Goal: Transaction & Acquisition: Download file/media

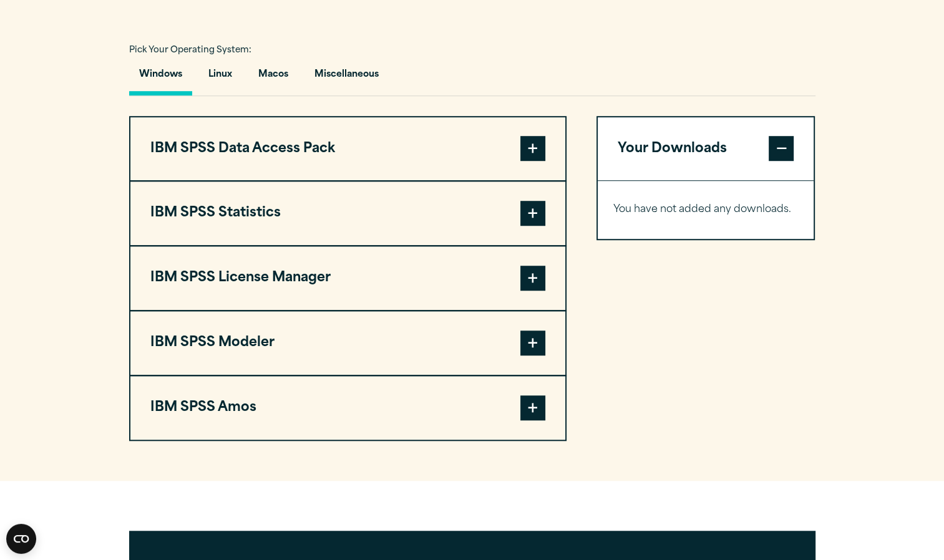
scroll to position [881, 0]
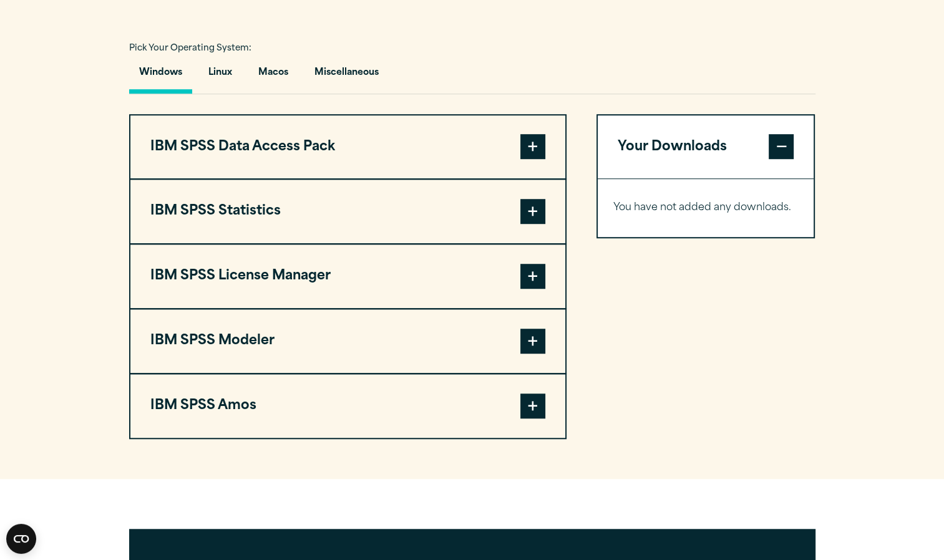
click at [529, 224] on span at bounding box center [533, 211] width 25 height 25
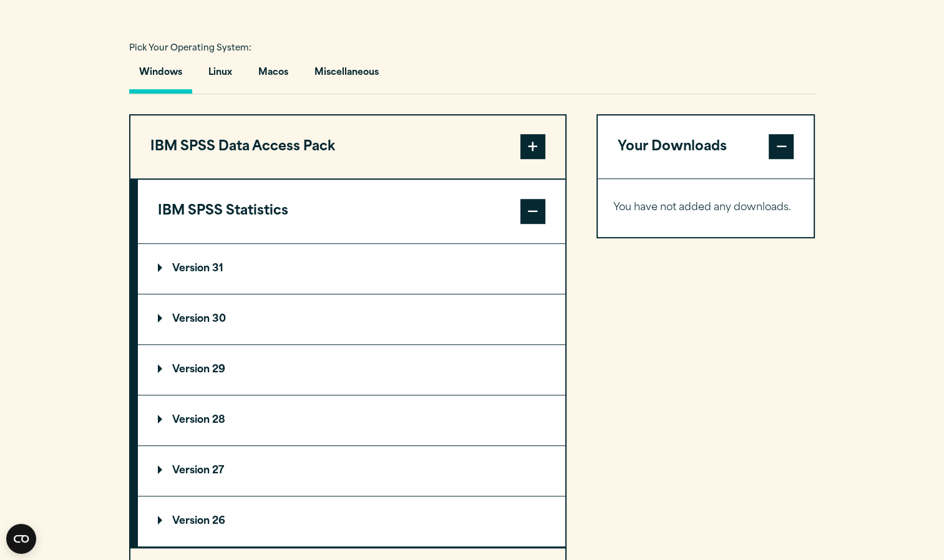
click at [237, 341] on summary "Version 30" at bounding box center [352, 320] width 428 height 50
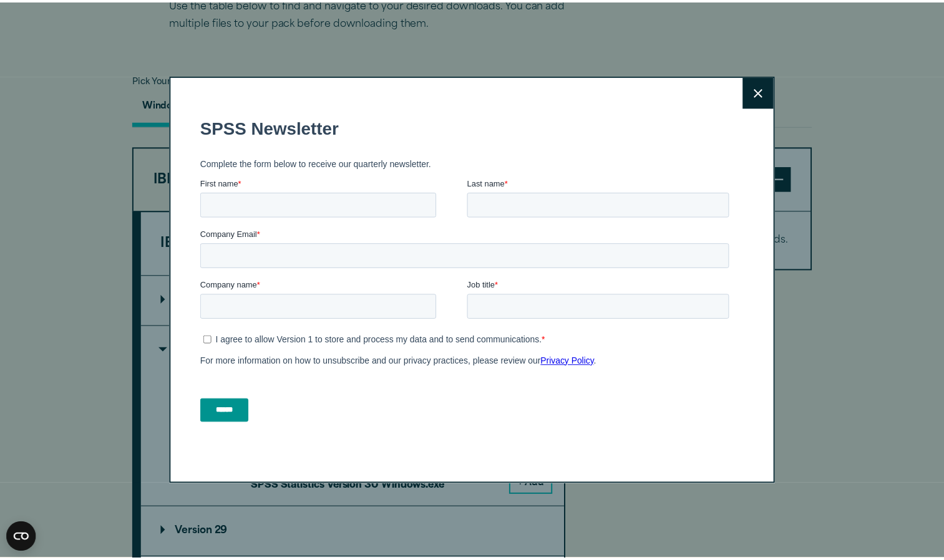
scroll to position [851, 0]
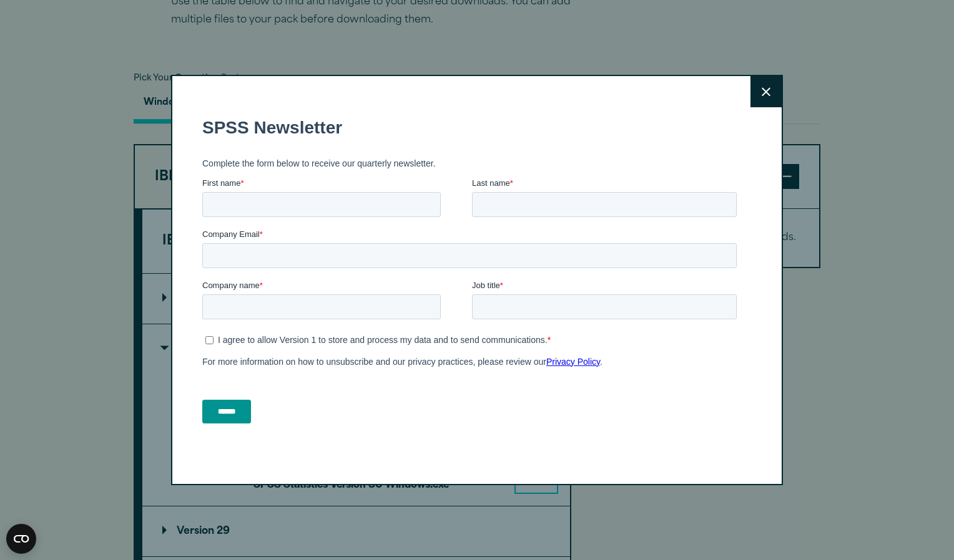
click at [773, 89] on button "Close" at bounding box center [765, 91] width 31 height 31
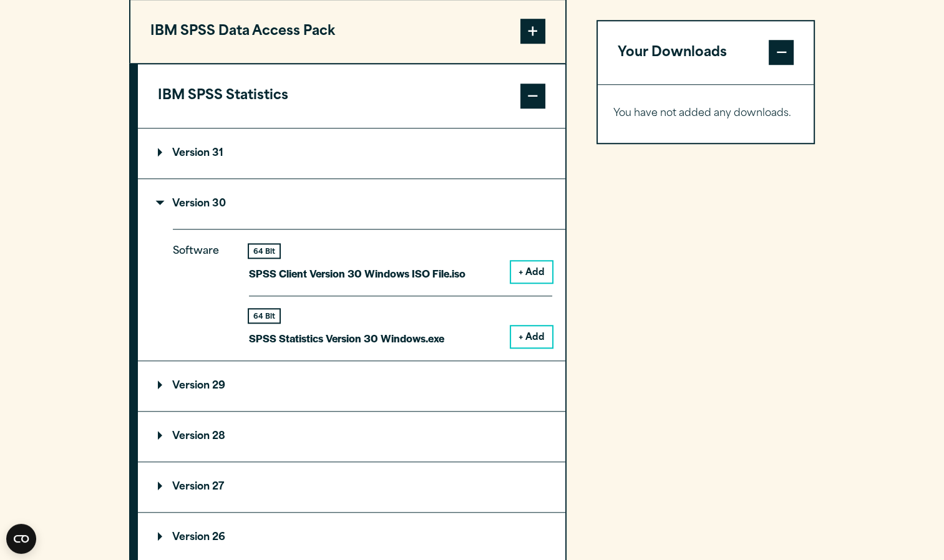
scroll to position [1003, 0]
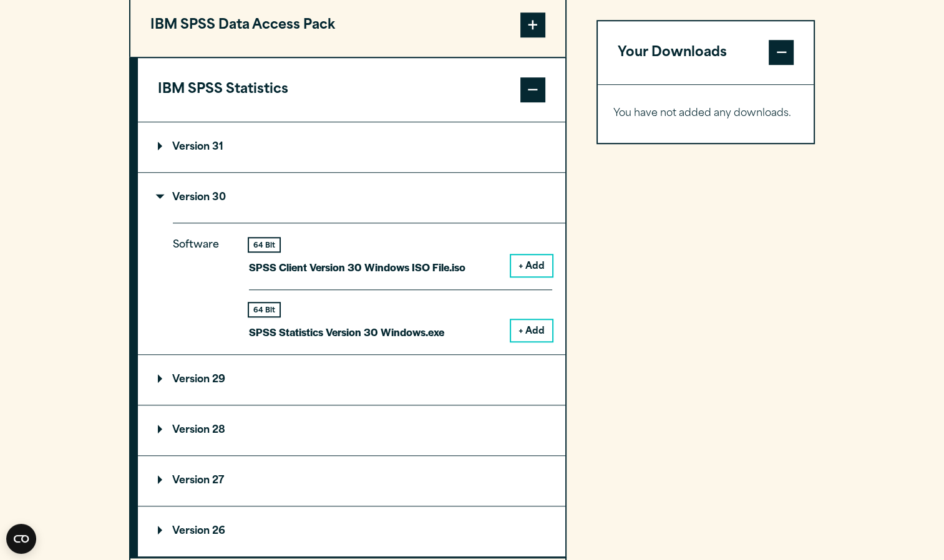
click at [545, 341] on button "+ Add" at bounding box center [531, 330] width 41 height 21
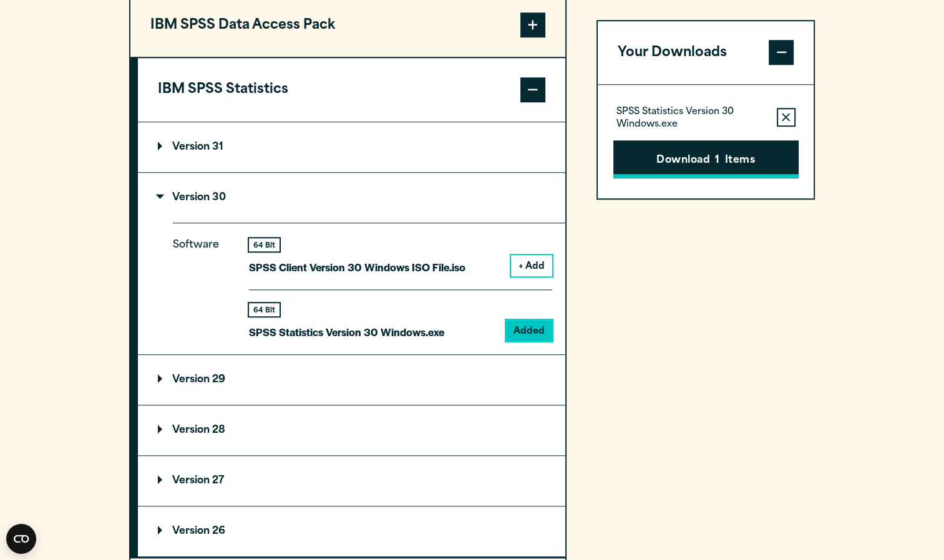
click at [681, 166] on button "Download 1 Items" at bounding box center [706, 159] width 185 height 39
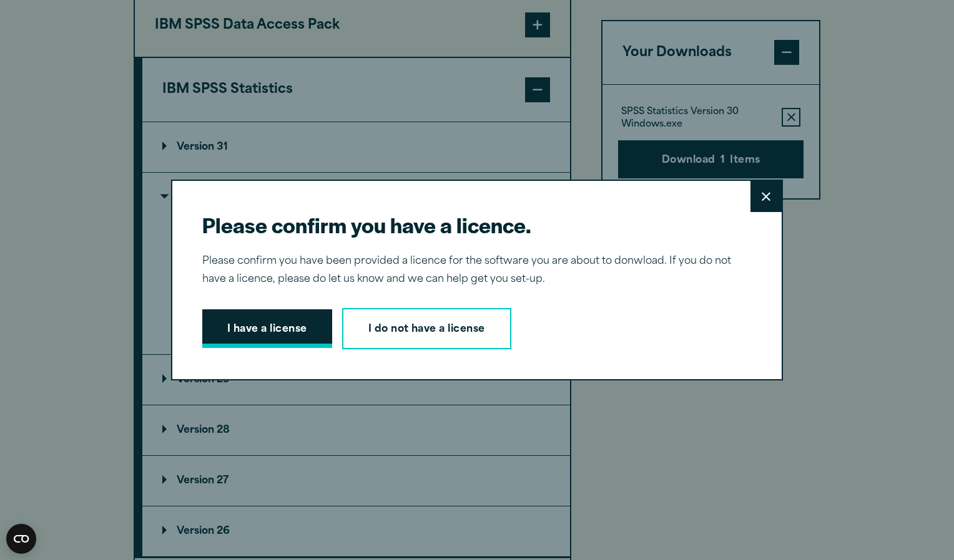
click at [293, 328] on button "I have a license" at bounding box center [267, 329] width 130 height 39
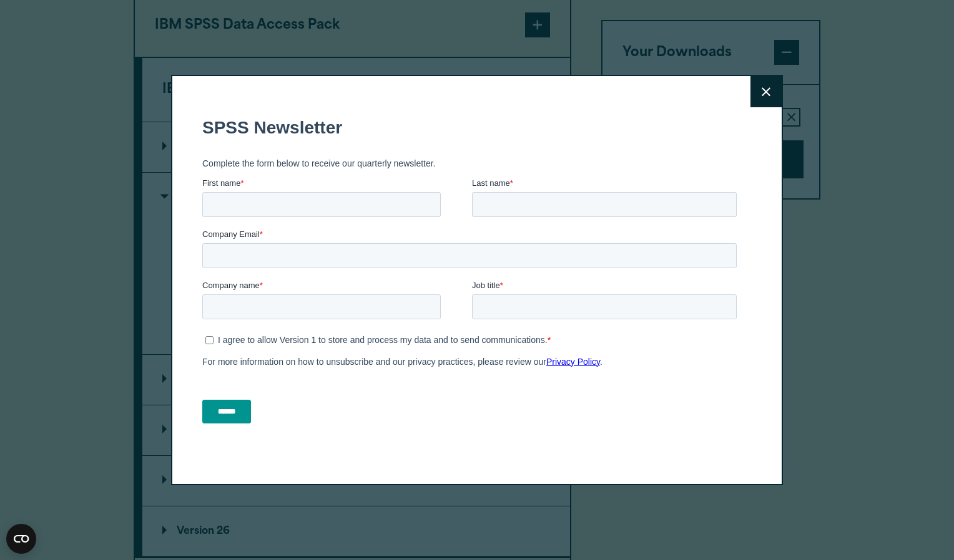
click at [677, 224] on fieldset "First name * Last name *" at bounding box center [471, 202] width 539 height 51
click at [761, 92] on icon at bounding box center [765, 91] width 9 height 9
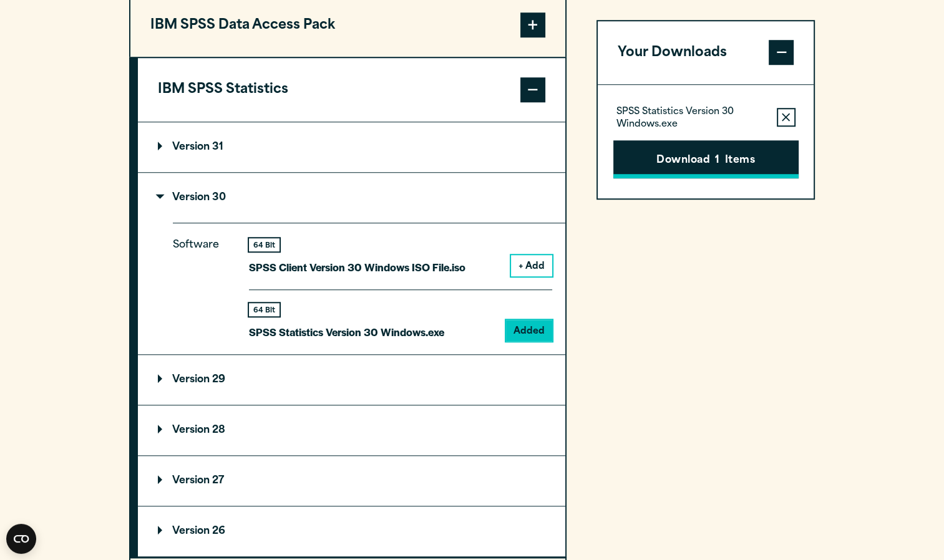
click at [711, 154] on button "Download 1 Items" at bounding box center [706, 159] width 185 height 39
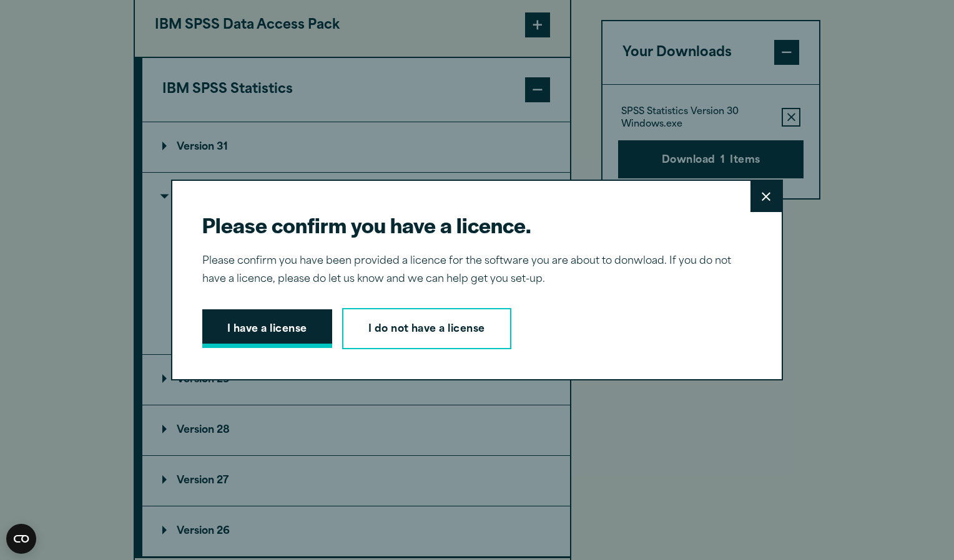
click at [294, 326] on button "I have a license" at bounding box center [267, 329] width 130 height 39
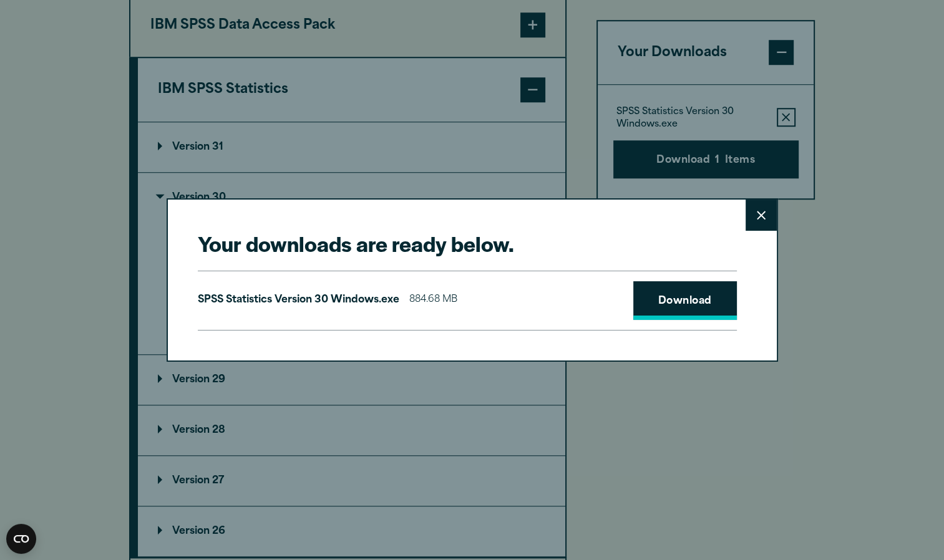
click at [661, 292] on link "Download" at bounding box center [686, 300] width 104 height 39
click at [672, 299] on link "Download" at bounding box center [686, 300] width 104 height 39
click at [430, 291] on div "SPSS Statistics Version 30 Windows.exe 884.68 MB Download" at bounding box center [467, 301] width 539 height 60
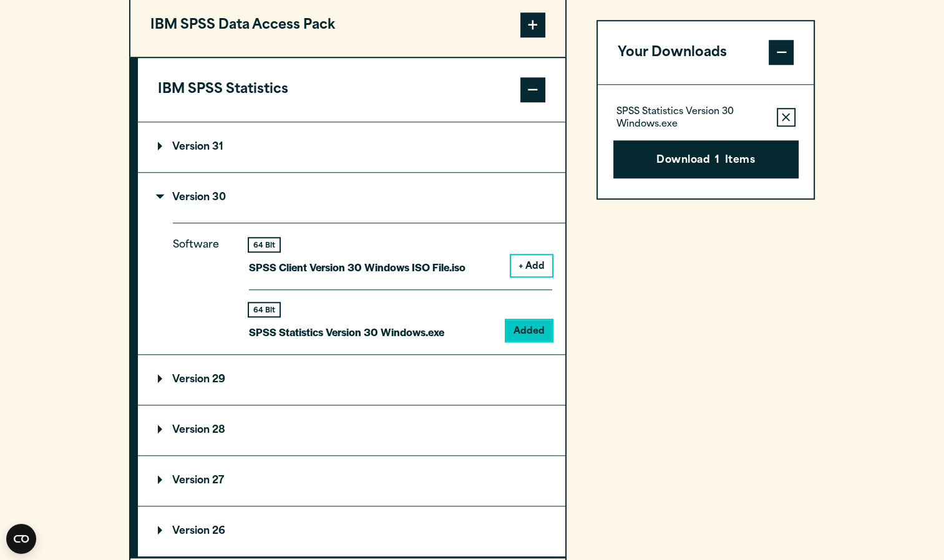
drag, startPoint x: 794, startPoint y: 2, endPoint x: 749, endPoint y: 457, distance: 457.8
click at [749, 457] on div "Your downloads are ready below. Close SPSS Statistics Version 30 Windows.exe 88…" at bounding box center [472, 280] width 944 height 560
click at [669, 113] on p "SPSS Statistics Version 30 Windows.exe" at bounding box center [692, 119] width 150 height 25
drag, startPoint x: 669, startPoint y: 113, endPoint x: 705, endPoint y: 120, distance: 37.0
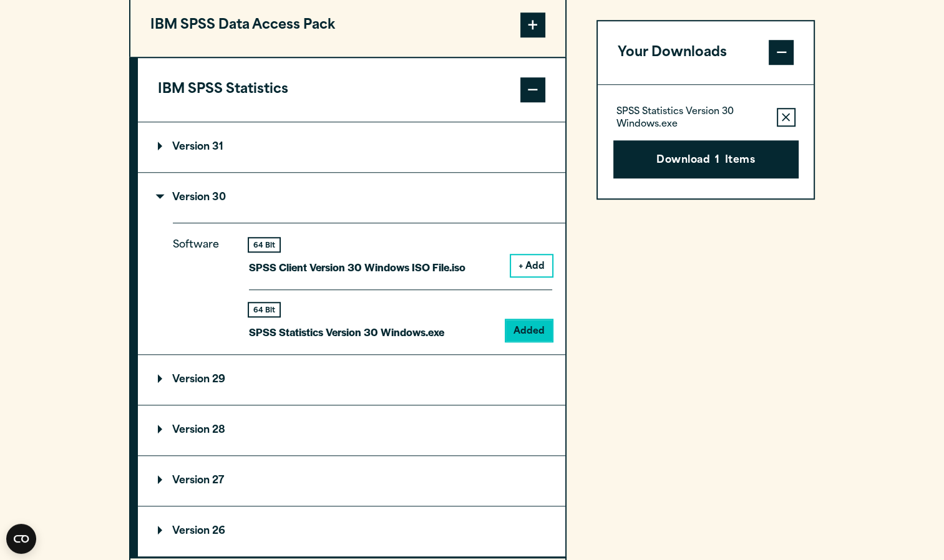
click at [705, 120] on p "SPSS Statistics Version 30 Windows.exe" at bounding box center [692, 119] width 150 height 25
drag, startPoint x: 705, startPoint y: 120, endPoint x: 660, endPoint y: 117, distance: 45.7
click at [660, 117] on p "SPSS Statistics Version 30 Windows.exe" at bounding box center [692, 119] width 150 height 25
click at [889, 46] on section "Select your software downloads Use the table below to find and navigate to your…" at bounding box center [472, 276] width 944 height 1032
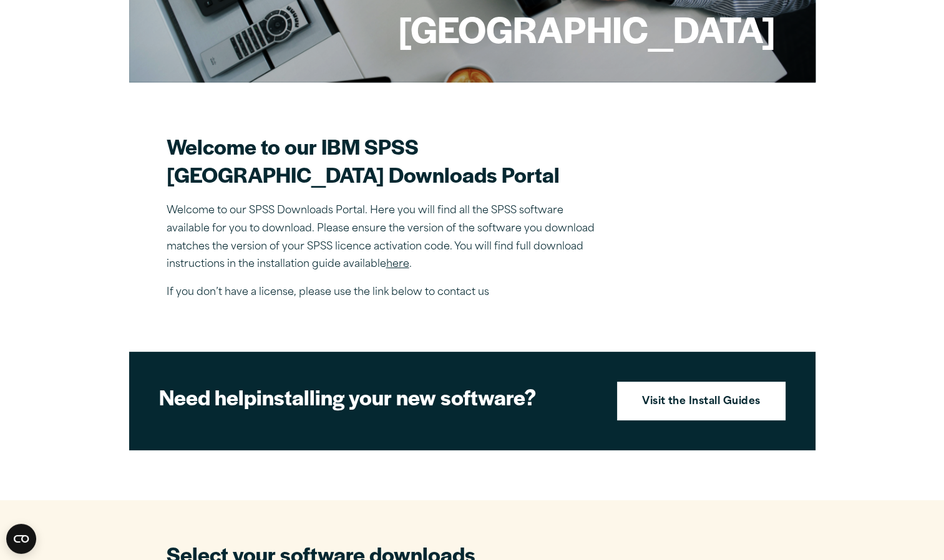
scroll to position [0, 0]
